Goal: Task Accomplishment & Management: Manage account settings

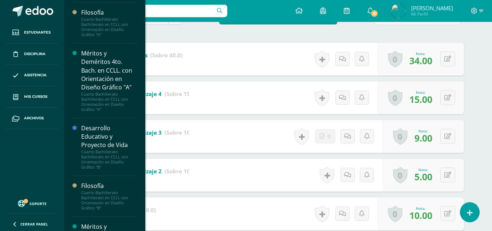
scroll to position [983, 0]
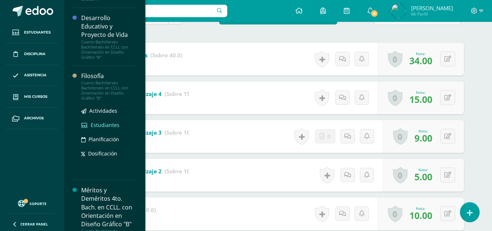
click at [100, 125] on span "Estudiantes" at bounding box center [105, 124] width 29 height 7
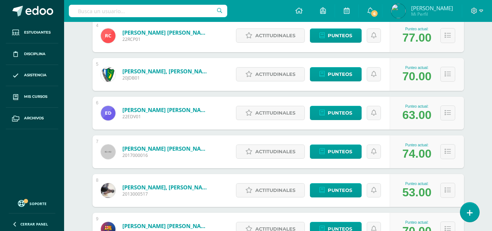
scroll to position [354, 0]
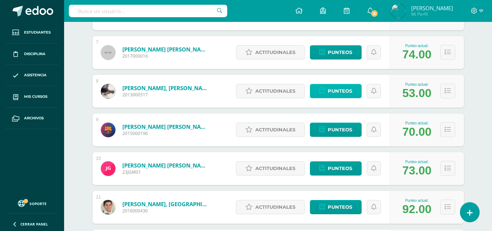
click at [339, 93] on span "Punteos" at bounding box center [340, 90] width 24 height 13
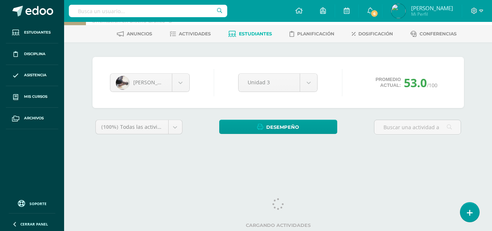
click at [358, 114] on div "Luis Fortún Leandro Auceda Gesler Caal Rodrigo Cardoza Ricardo Chávez Jose De E…" at bounding box center [278, 104] width 377 height 95
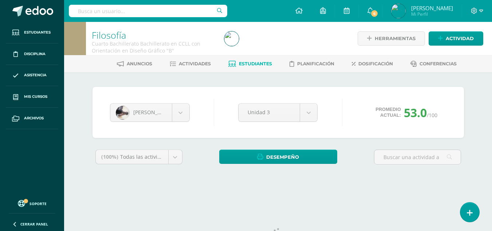
click at [312, 79] on div "Luis Fortún Leandro Auceda Gesler Caal Rodrigo Cardoza Ricardo Chávez Jose De E…" at bounding box center [278, 134] width 401 height 124
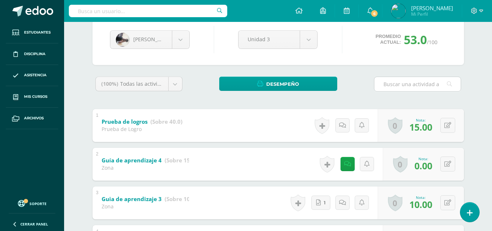
scroll to position [109, 0]
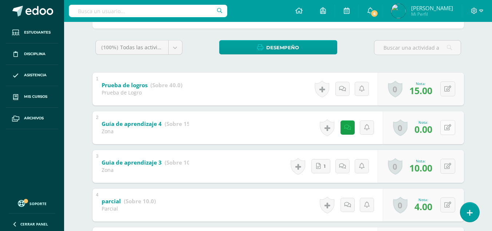
click at [448, 128] on icon at bounding box center [447, 127] width 7 height 6
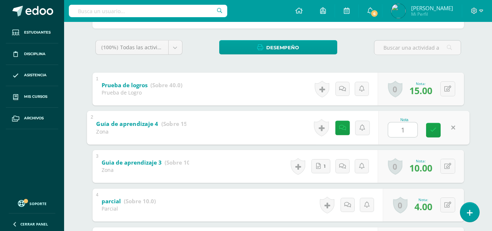
type input "15"
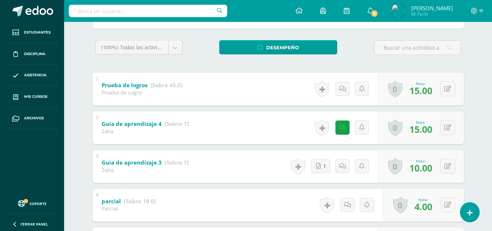
click at [356, 66] on div "(100%) Todas las actividades de esta unidad Todas las actividades de esta unida…" at bounding box center [278, 186] width 371 height 292
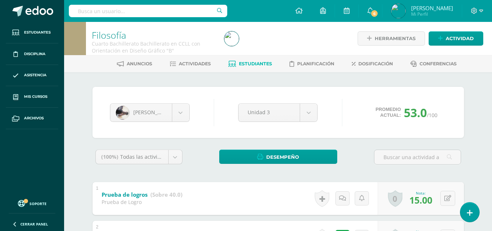
click at [261, 64] on span "Estudiantes" at bounding box center [255, 63] width 33 height 5
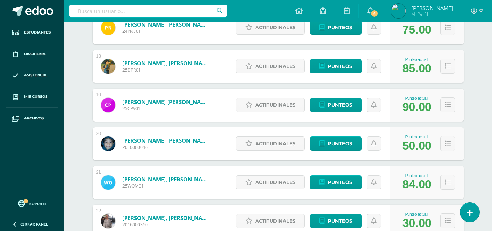
scroll to position [728, 0]
